Goal: Communication & Community: Answer question/provide support

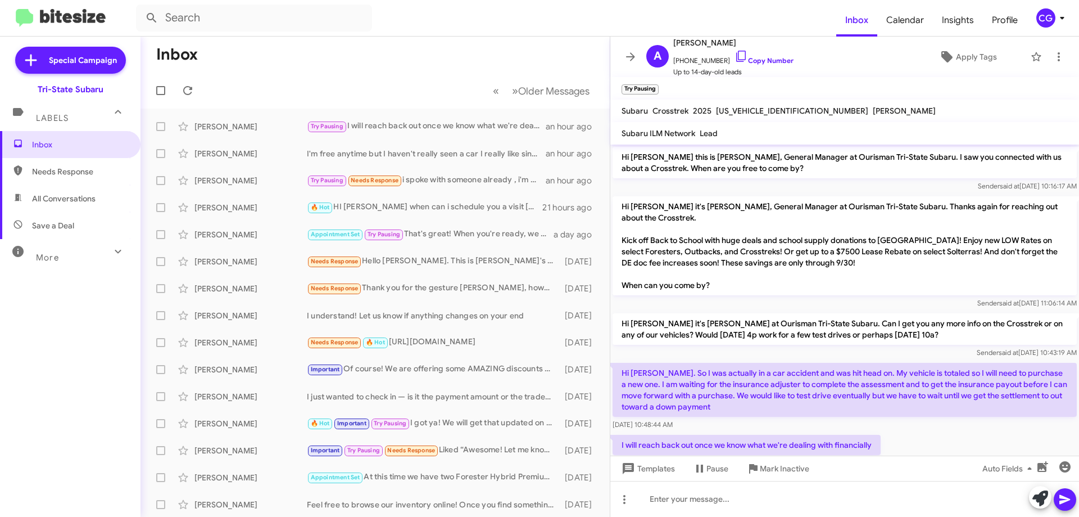
scroll to position [29, 0]
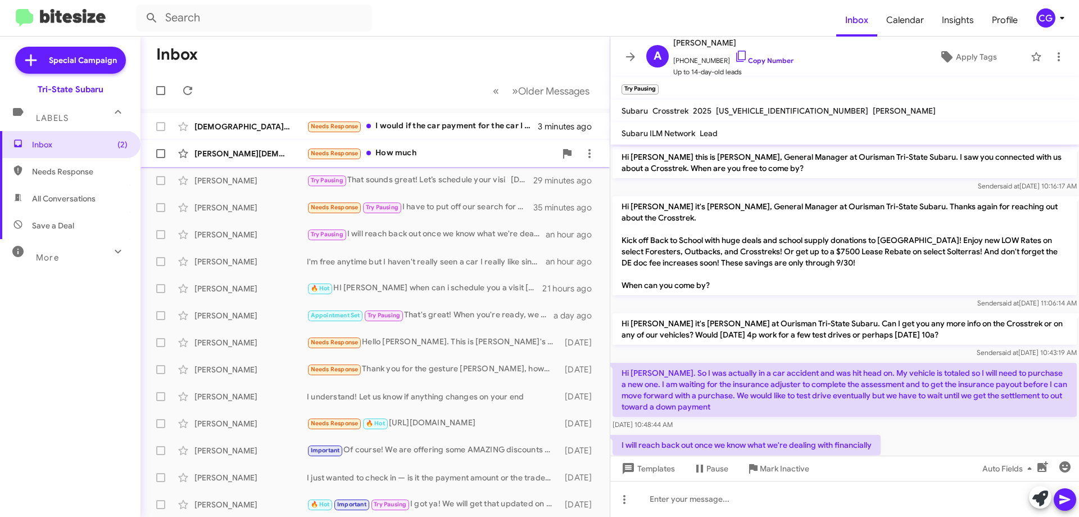
drag, startPoint x: 417, startPoint y: 152, endPoint x: 422, endPoint y: 148, distance: 6.0
click at [419, 152] on div "Needs Response How much" at bounding box center [431, 153] width 249 height 13
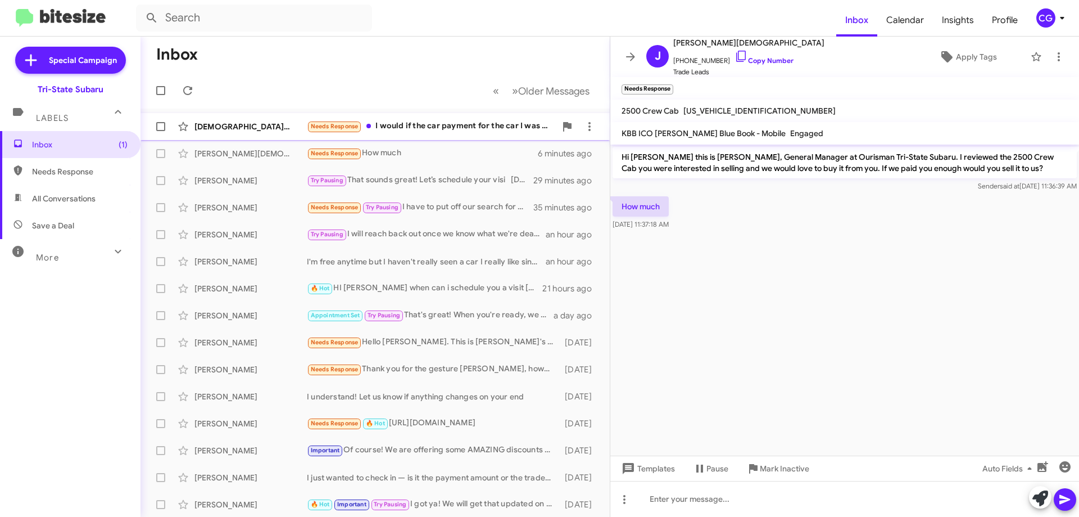
click at [430, 125] on div "Needs Response I would if the car payment for the car I was trading it for was …" at bounding box center [431, 126] width 249 height 13
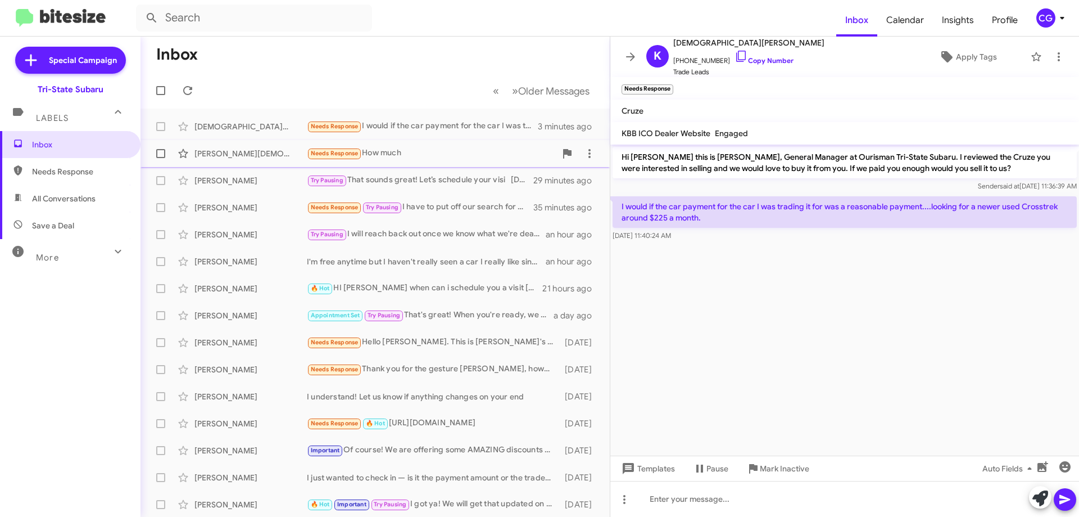
click at [454, 152] on div "Needs Response How much" at bounding box center [431, 153] width 249 height 13
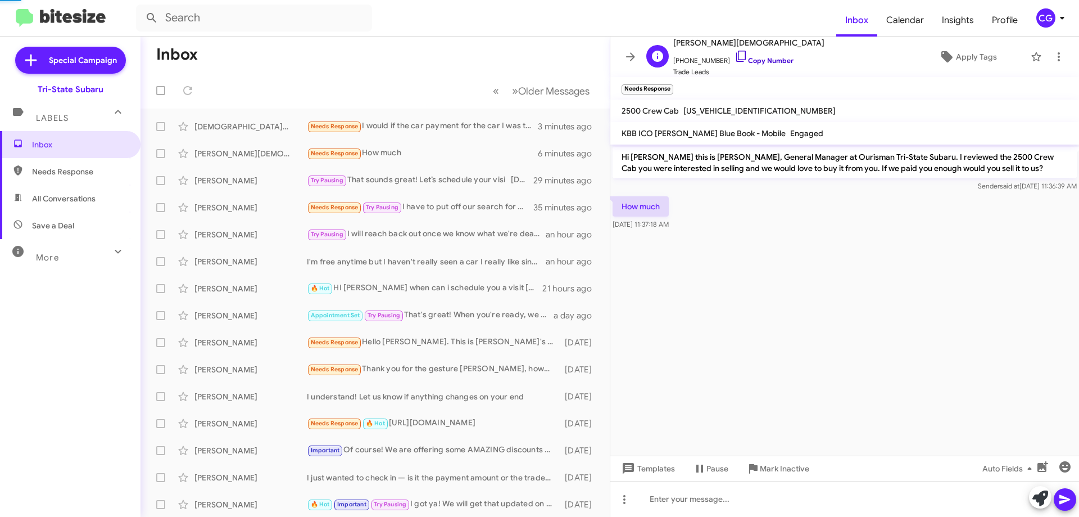
click at [758, 61] on link "Copy Number" at bounding box center [764, 60] width 59 height 8
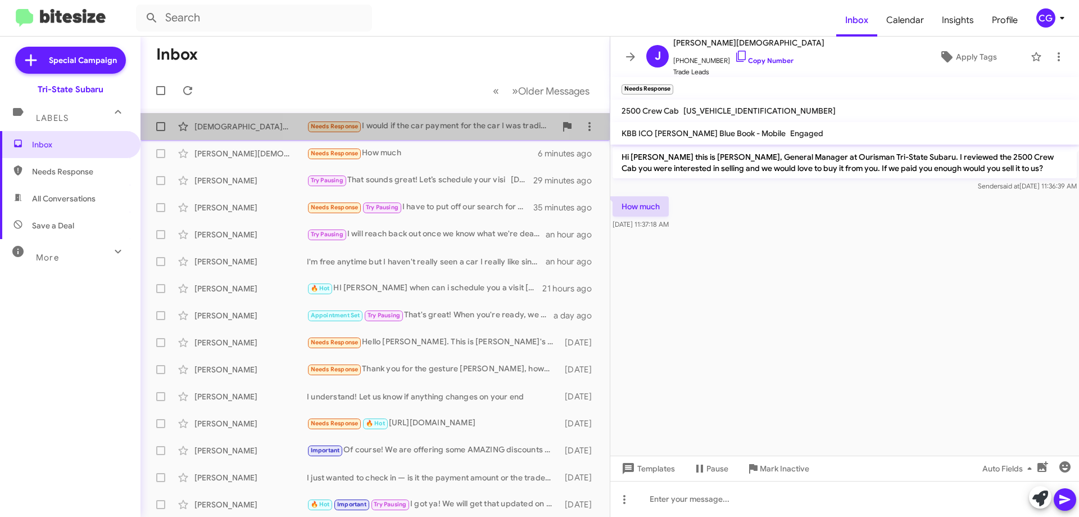
drag, startPoint x: 430, startPoint y: 126, endPoint x: 538, endPoint y: 128, distance: 108.5
click at [431, 126] on div "Needs Response I would if the car payment for the car I was trading it for was …" at bounding box center [431, 126] width 249 height 13
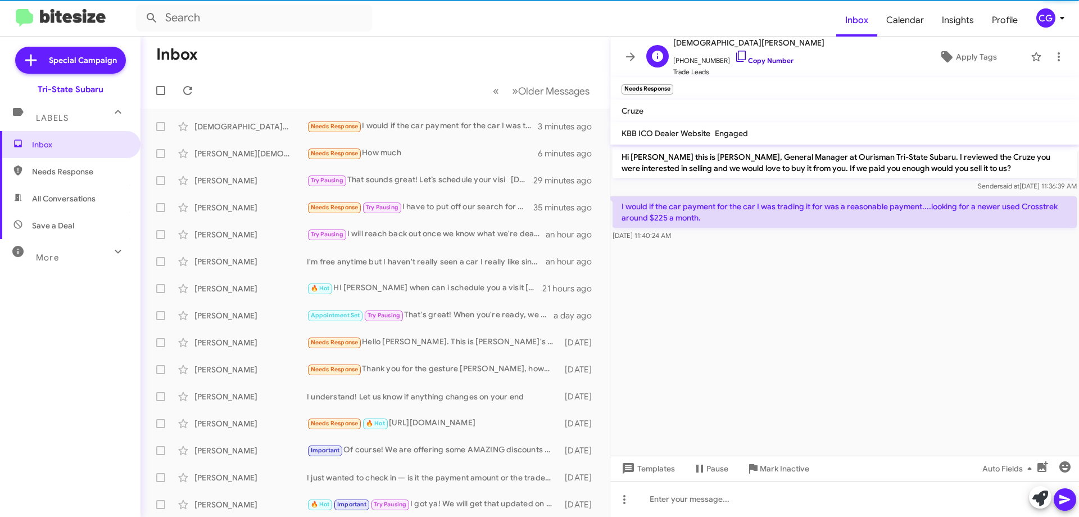
click at [768, 63] on link "Copy Number" at bounding box center [764, 60] width 59 height 8
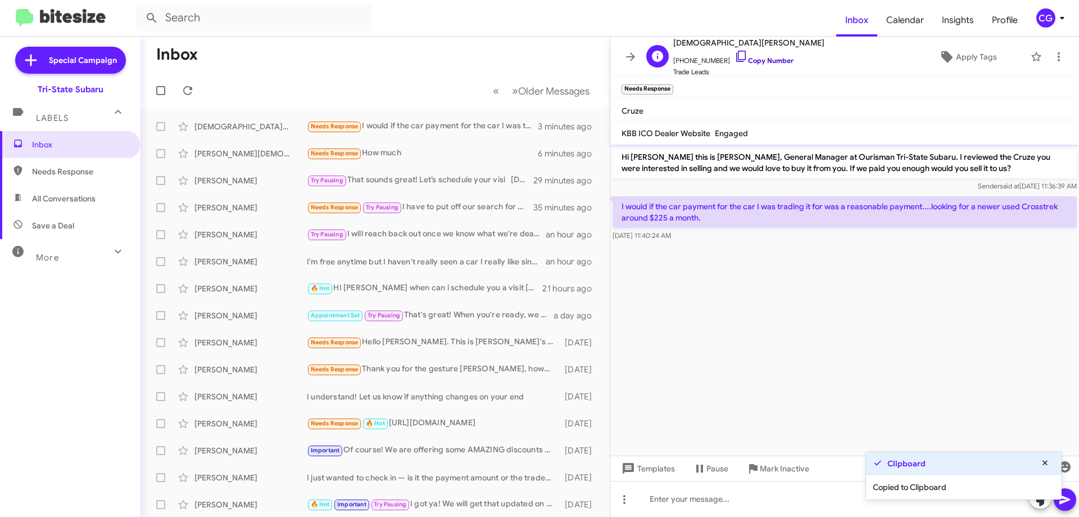
click at [764, 57] on link "Copy Number" at bounding box center [764, 60] width 59 height 8
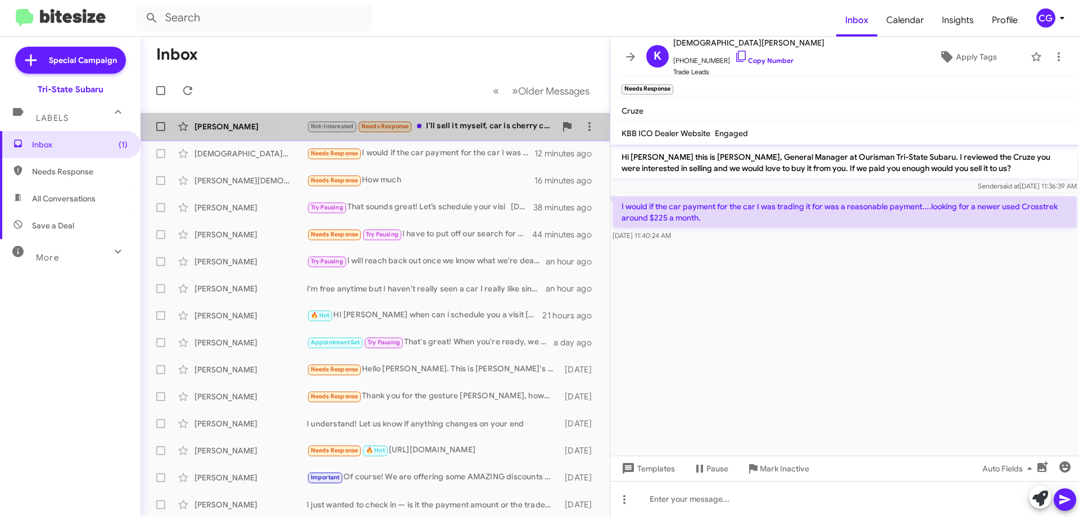
click at [463, 127] on div "Not-Interested Needs Response I'll sell it myself, car is cherry condition" at bounding box center [431, 126] width 249 height 13
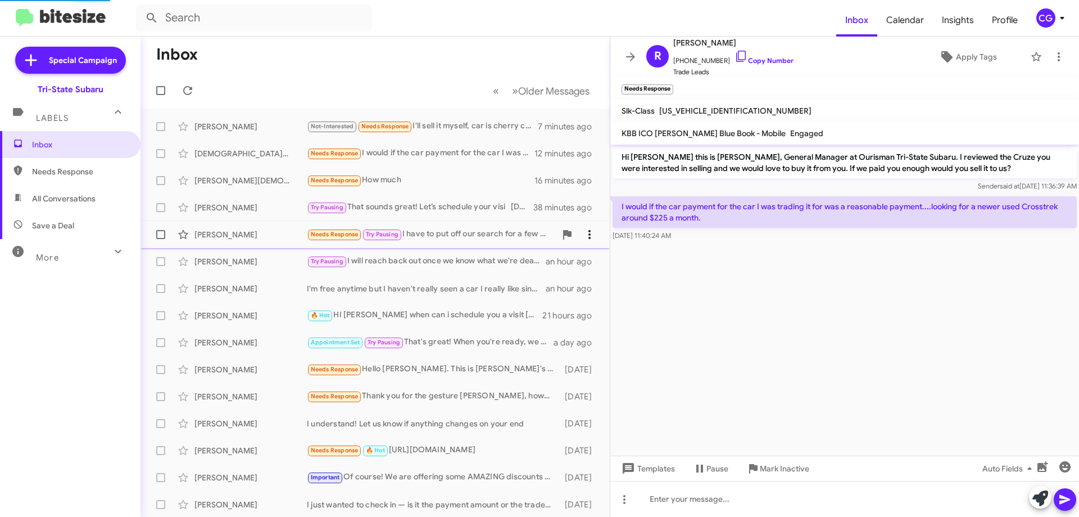
scroll to position [34, 0]
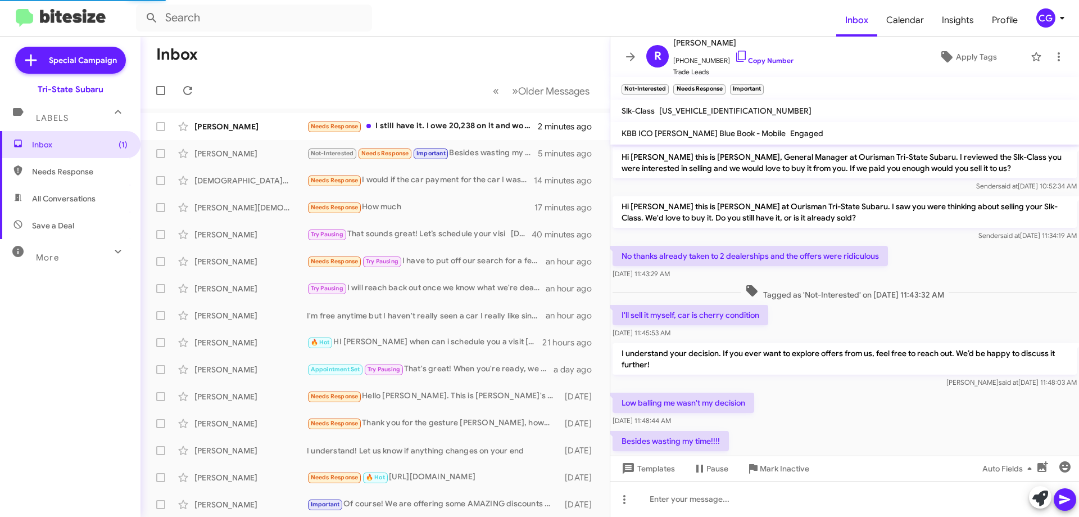
scroll to position [11, 0]
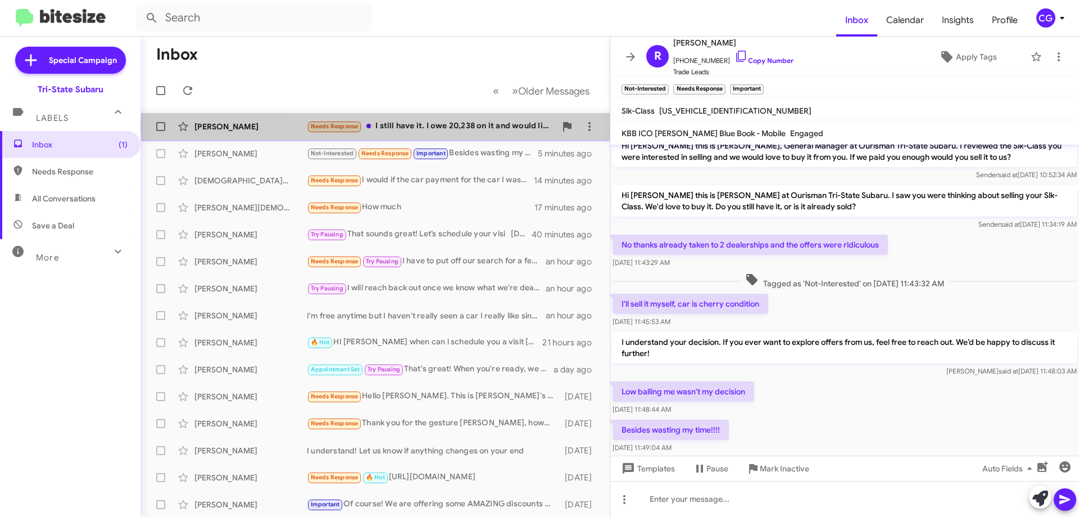
click at [457, 126] on div "Needs Response I still have it. I owe 20,238 on it and would like to get 23,000…" at bounding box center [431, 126] width 249 height 13
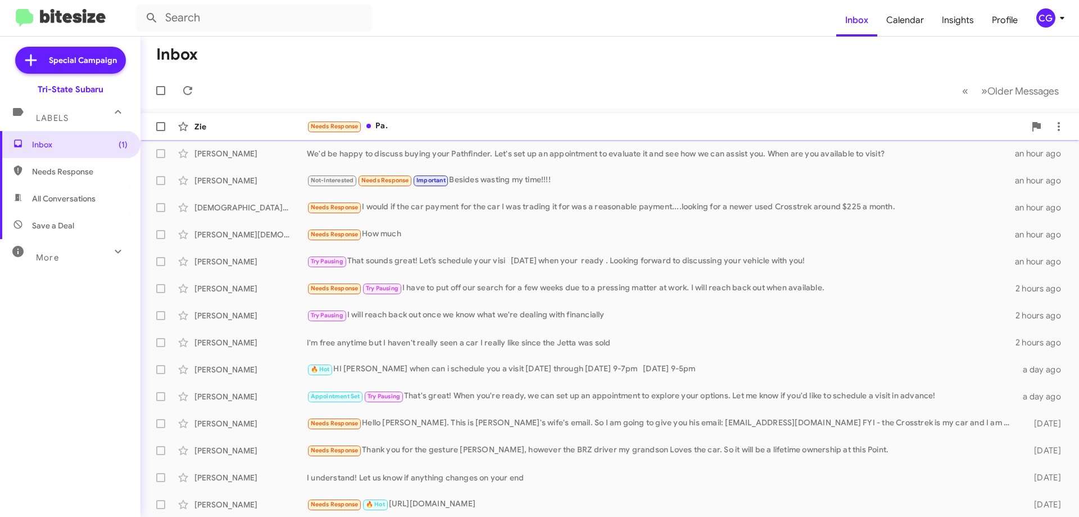
click at [444, 126] on div "Needs Response Pa." at bounding box center [666, 126] width 718 height 13
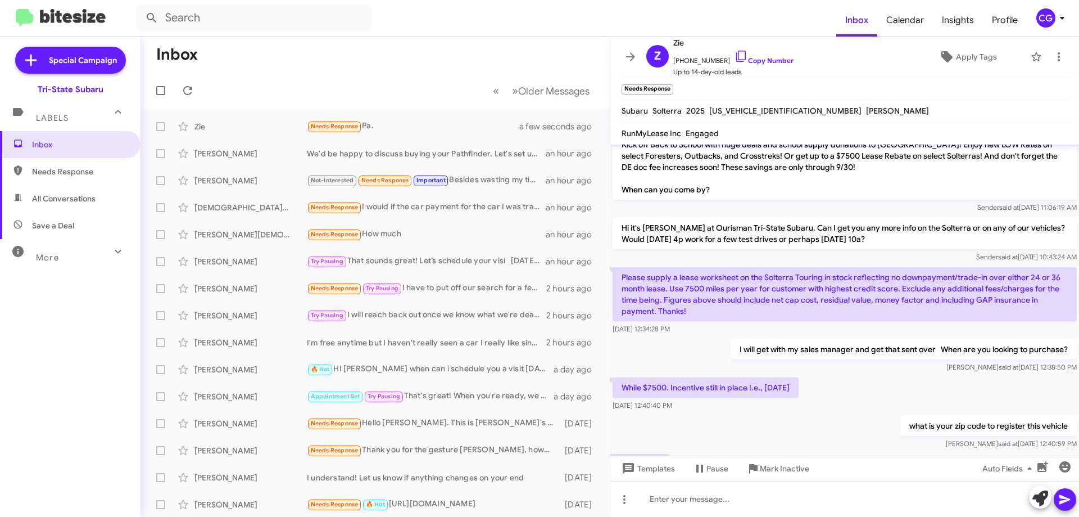
scroll to position [141, 0]
